Goal: Information Seeking & Learning: Understand process/instructions

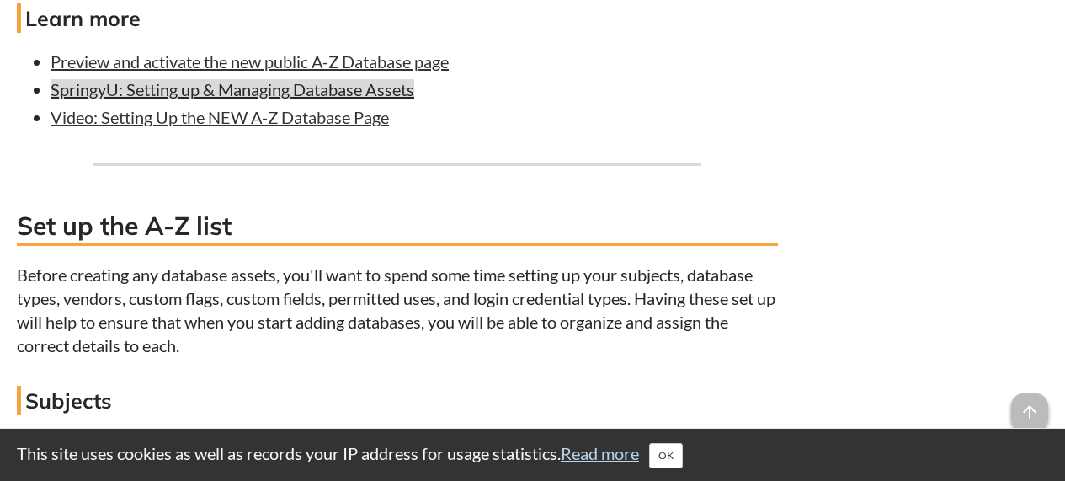
scroll to position [1755, 0]
click at [326, 100] on link "SpringyU: Setting up & Managing Database Assets" at bounding box center [232, 90] width 364 height 20
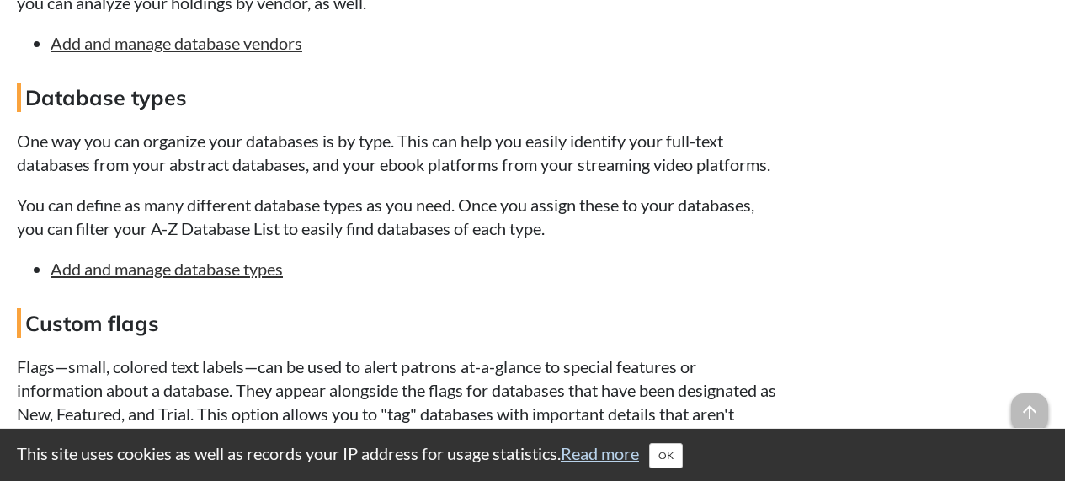
scroll to position [2490, 0]
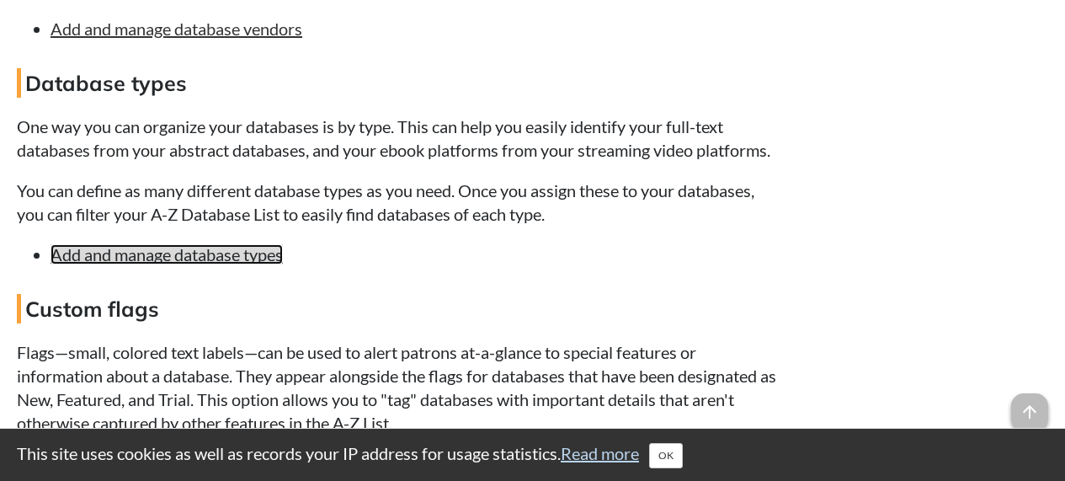
click at [155, 264] on link "Add and manage database types" at bounding box center [166, 254] width 232 height 20
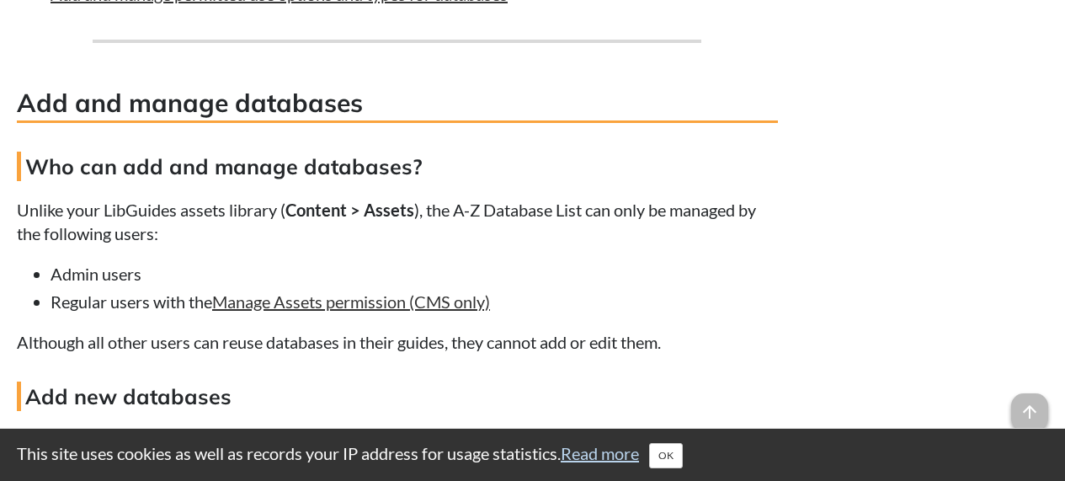
scroll to position [4048, 0]
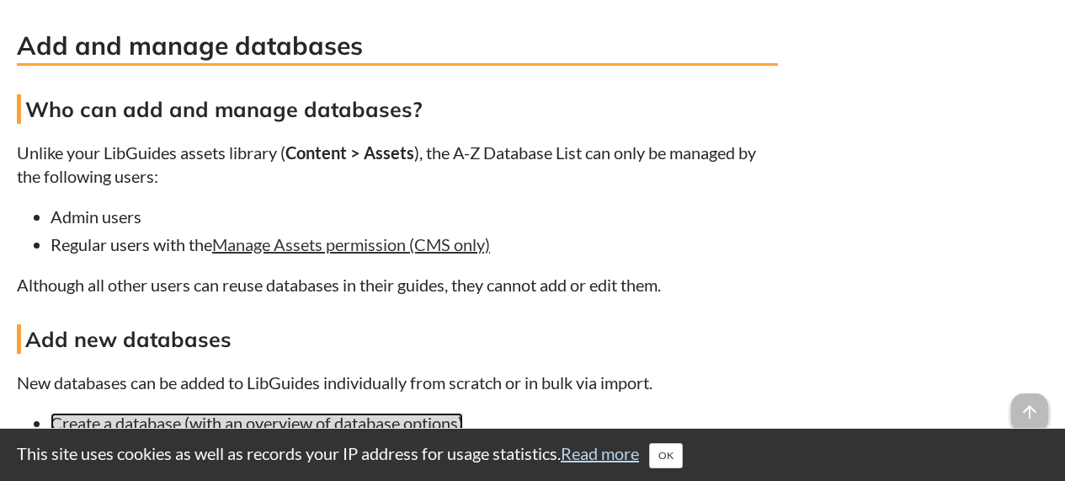
click at [114, 412] on link "Create a database (with an overview of database options)" at bounding box center [256, 422] width 412 height 20
